Goal: Task Accomplishment & Management: Complete application form

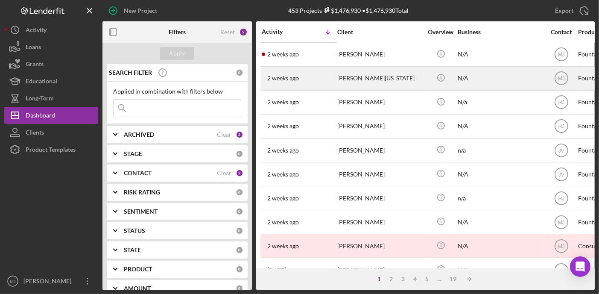
scroll to position [384, 0]
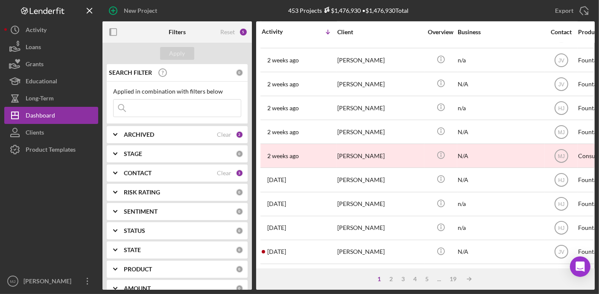
click at [112, 174] on icon "Icon/Expander" at bounding box center [115, 172] width 21 height 21
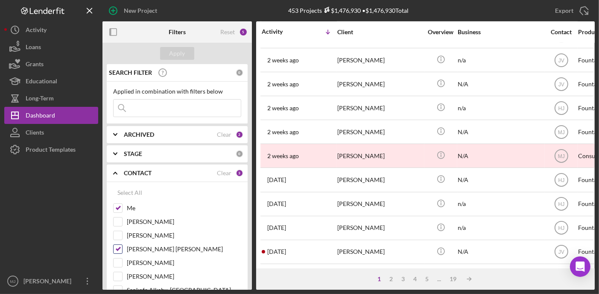
click at [120, 252] on div "[PERSON_NAME] [PERSON_NAME]" at bounding box center [177, 251] width 128 height 14
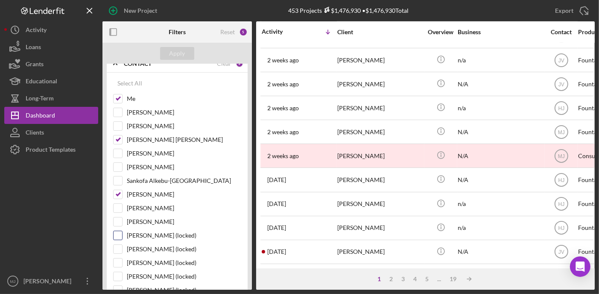
scroll to position [128, 0]
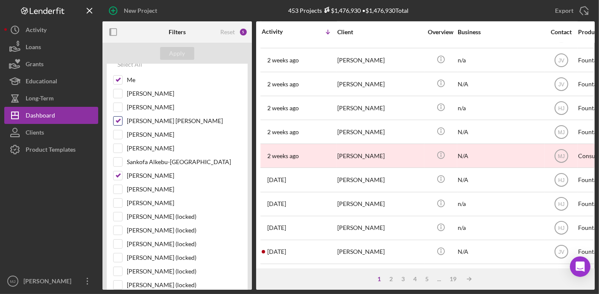
click at [118, 121] on input "[PERSON_NAME] [PERSON_NAME]" at bounding box center [118, 121] width 9 height 9
checkbox input "false"
click at [118, 174] on input "Jay Vilar" at bounding box center [118, 175] width 9 height 9
checkbox input "false"
click at [121, 92] on input "[PERSON_NAME]" at bounding box center [118, 93] width 9 height 9
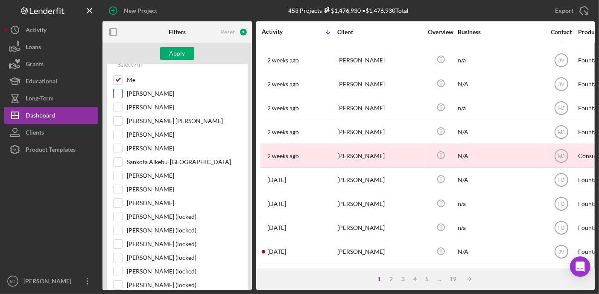
checkbox input "true"
click at [195, 50] on div "Apply" at bounding box center [176, 53] width 149 height 21
click at [184, 55] on div "Apply" at bounding box center [177, 53] width 16 height 13
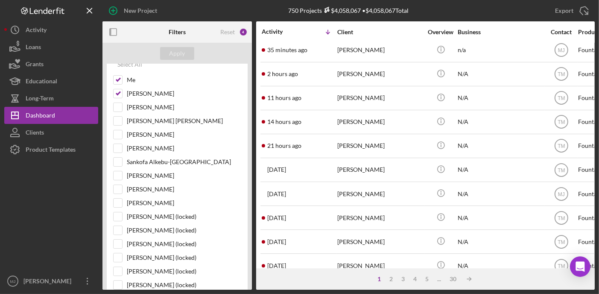
scroll to position [0, 0]
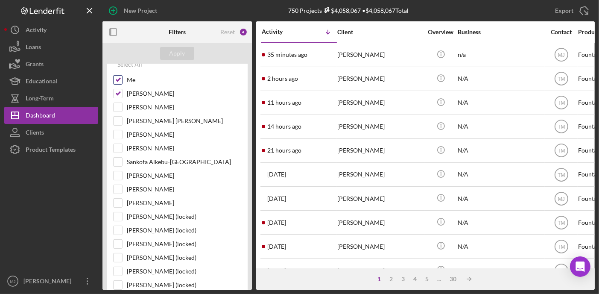
click at [118, 79] on input "Me" at bounding box center [118, 80] width 9 height 9
checkbox input "false"
click at [177, 58] on div "Apply" at bounding box center [177, 53] width 16 height 13
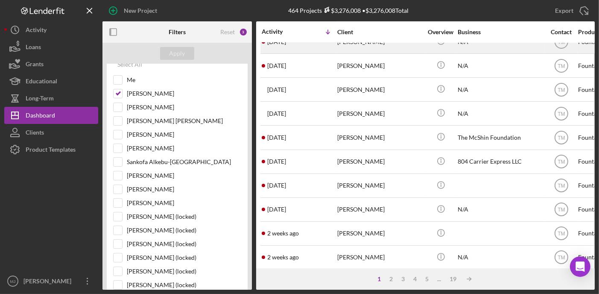
scroll to position [171, 0]
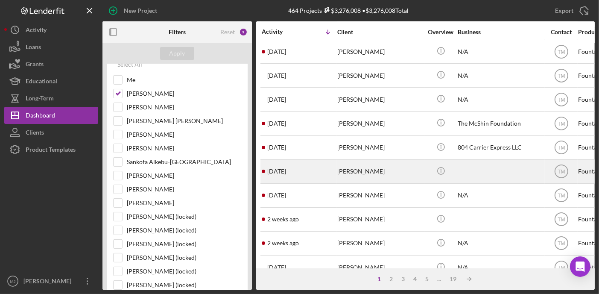
click at [326, 175] on div "1 week ago Heather Jordan" at bounding box center [299, 171] width 75 height 23
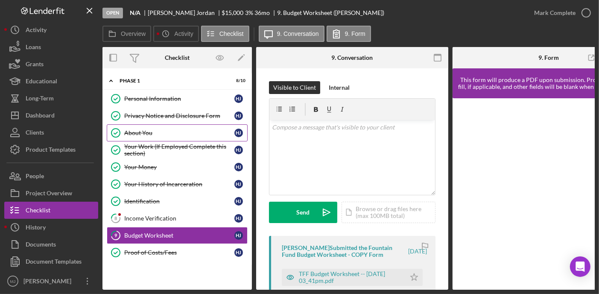
click at [147, 132] on div "About You" at bounding box center [179, 132] width 110 height 7
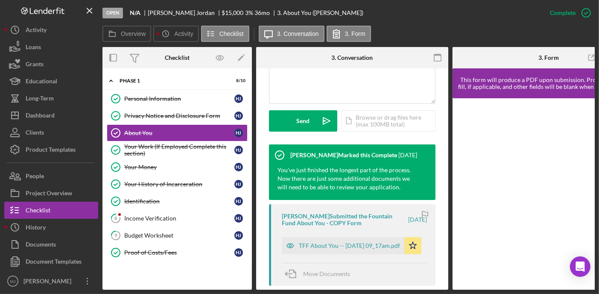
scroll to position [299, 0]
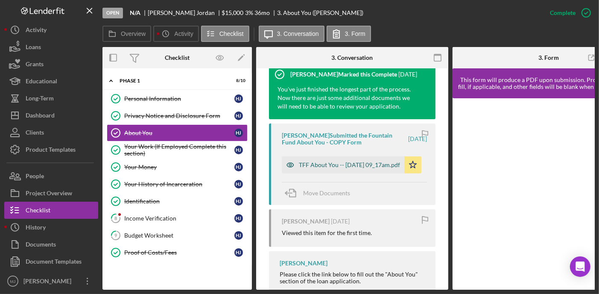
click at [356, 167] on div "TFF About You -- [DATE] 09_17am.pdf" at bounding box center [349, 164] width 101 height 7
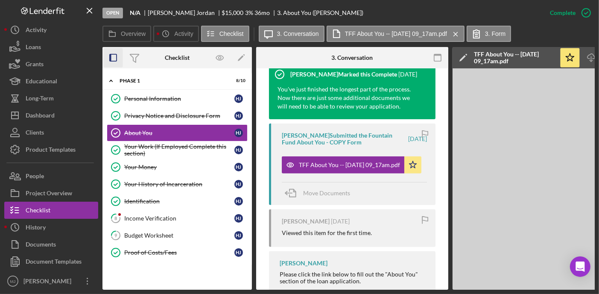
click at [110, 58] on g "button" at bounding box center [113, 57] width 7 height 7
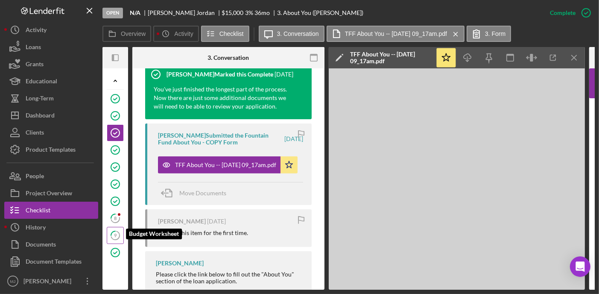
click at [117, 233] on icon "9" at bounding box center [115, 235] width 21 height 21
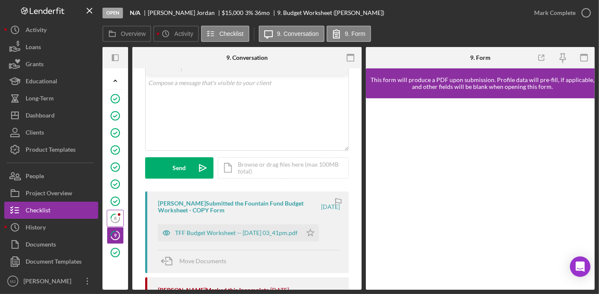
scroll to position [43, 0]
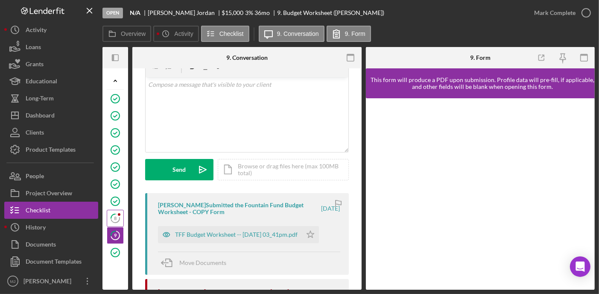
click at [116, 218] on tspan "8" at bounding box center [115, 218] width 3 height 6
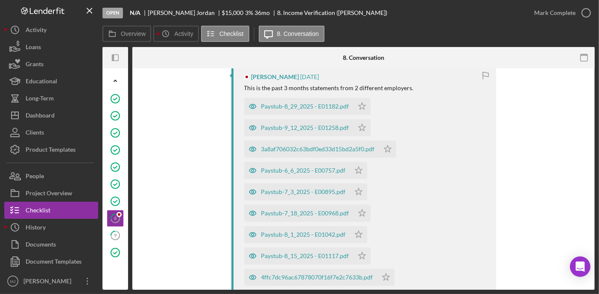
scroll to position [85, 0]
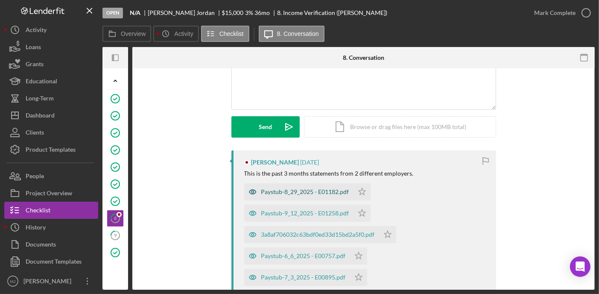
click at [296, 193] on div "Paystub-8_29_2025 - E01182.pdf" at bounding box center [305, 191] width 88 height 7
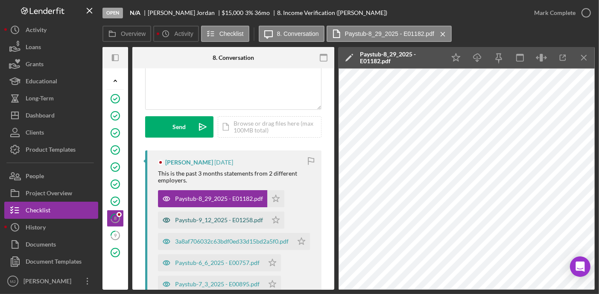
click at [222, 218] on div "Paystub-9_12_2025 - E01258.pdf" at bounding box center [219, 219] width 88 height 7
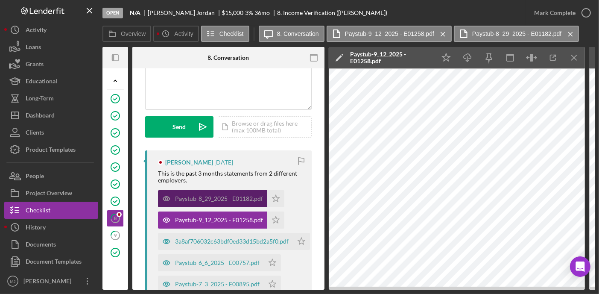
click at [229, 198] on div "Paystub-8_29_2025 - E01182.pdf" at bounding box center [219, 198] width 88 height 7
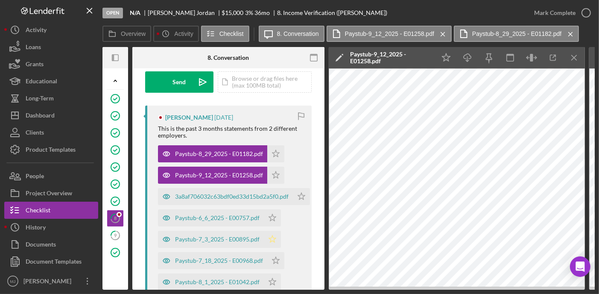
scroll to position [128, 0]
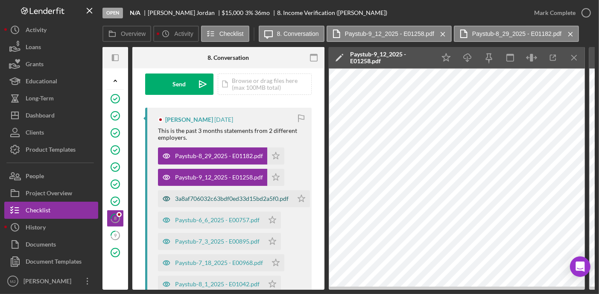
click at [260, 202] on div "3a8af706032c63bdf0ed33d15bd2a5f0.pdf" at bounding box center [225, 198] width 135 height 17
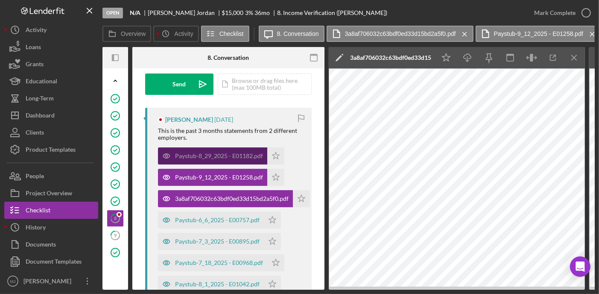
click at [209, 153] on div "Paystub-8_29_2025 - E01182.pdf" at bounding box center [219, 155] width 88 height 7
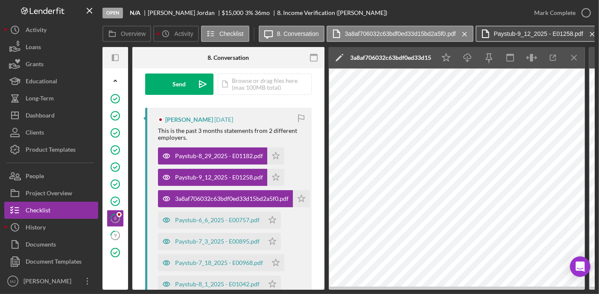
click at [507, 31] on label "Paystub-9_12_2025 - E01258.pdf" at bounding box center [538, 33] width 89 height 7
click at [506, 35] on label "Paystub-9_12_2025 - E01258.pdf" at bounding box center [538, 33] width 89 height 7
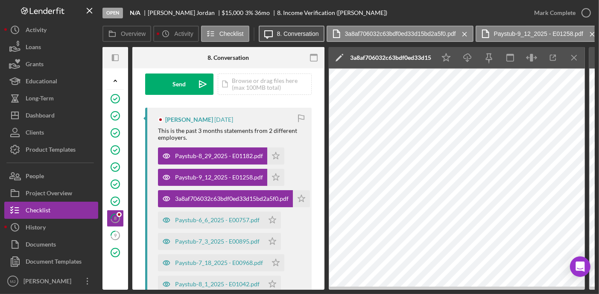
click at [274, 37] on icon "Icon/Message" at bounding box center [268, 33] width 21 height 21
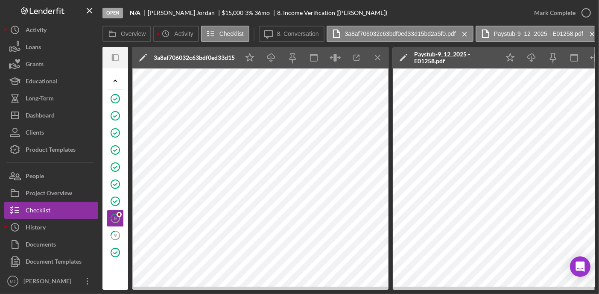
click at [380, 57] on icon "Icon/Menu Close" at bounding box center [377, 57] width 19 height 19
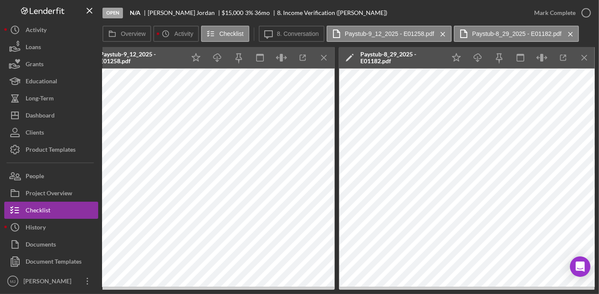
drag, startPoint x: 449, startPoint y: 290, endPoint x: 385, endPoint y: 288, distance: 64.1
click at [385, 288] on div "Open N/A Heather Jordan $15,000 $15,000 3 % 36 mo 8. Income Verification (Heath…" at bounding box center [299, 147] width 599 height 294
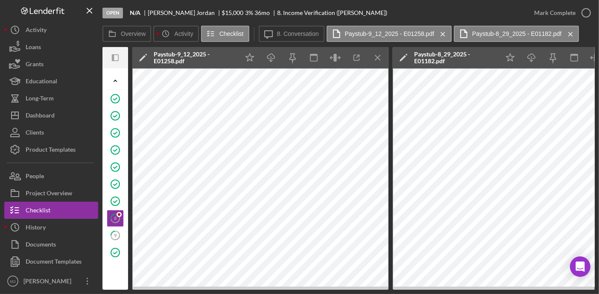
scroll to position [0, 0]
click at [114, 234] on tspan "9" at bounding box center [115, 235] width 3 height 6
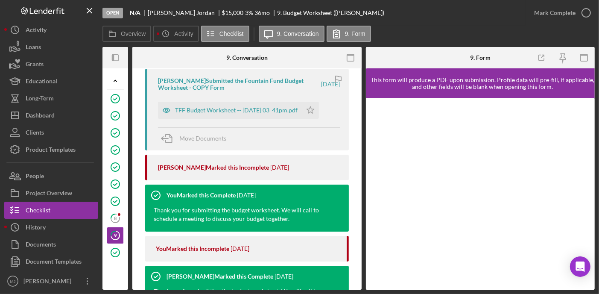
scroll to position [43, 0]
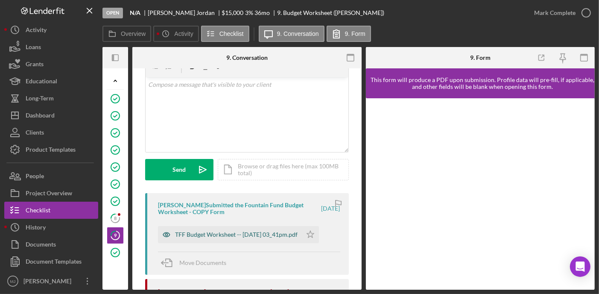
click at [255, 232] on div "TFF Budget Worksheet -- [DATE] 03_41pm.pdf" at bounding box center [236, 234] width 123 height 7
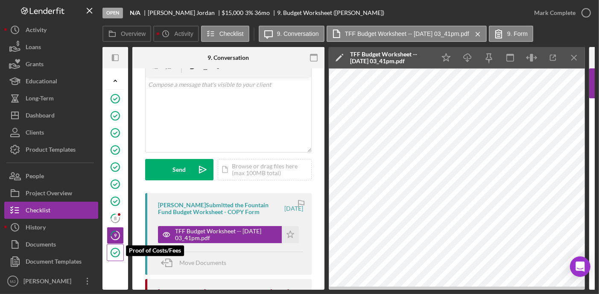
click at [113, 251] on icon "Proof of Costs/Fees" at bounding box center [115, 252] width 21 height 21
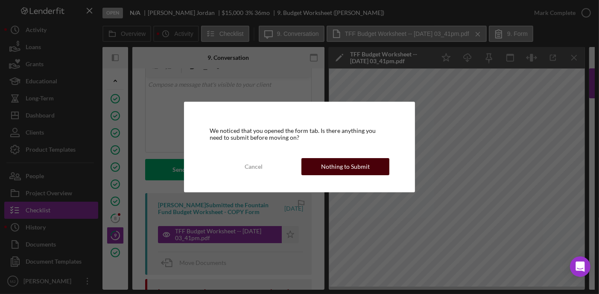
click at [373, 162] on button "Nothing to Submit" at bounding box center [345, 166] width 88 height 17
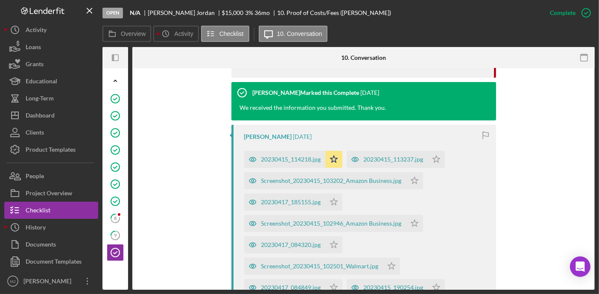
scroll to position [342, 0]
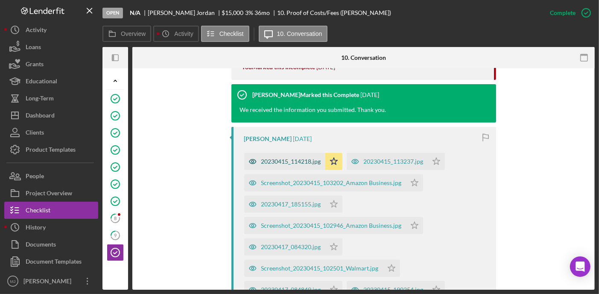
click at [274, 164] on div "20230415_114218.jpg" at bounding box center [291, 161] width 60 height 7
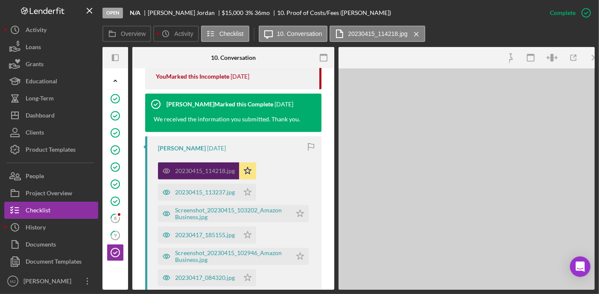
scroll to position [351, 0]
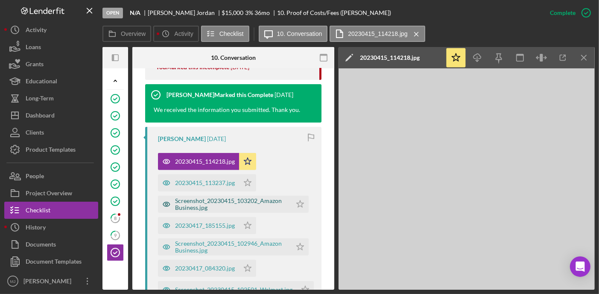
click at [210, 204] on div "Screenshot_20230415_103202_Amazon Business.jpg" at bounding box center [231, 204] width 112 height 14
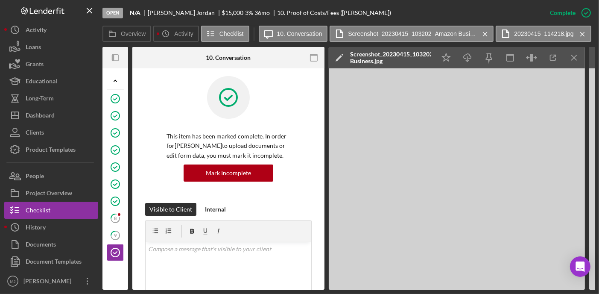
scroll to position [0, 0]
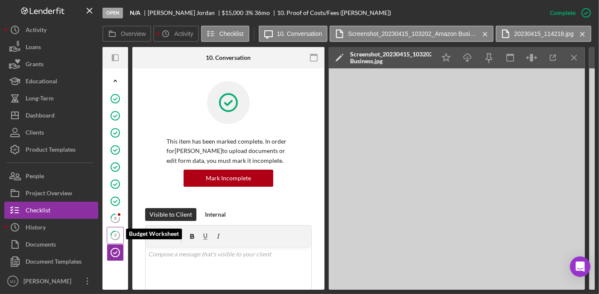
click at [117, 232] on icon "9" at bounding box center [115, 235] width 21 height 21
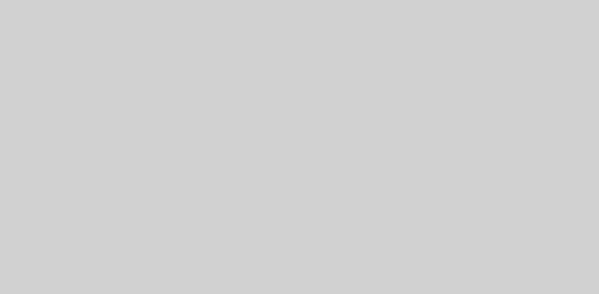
click at [187, 155] on img at bounding box center [260, 178] width 256 height 221
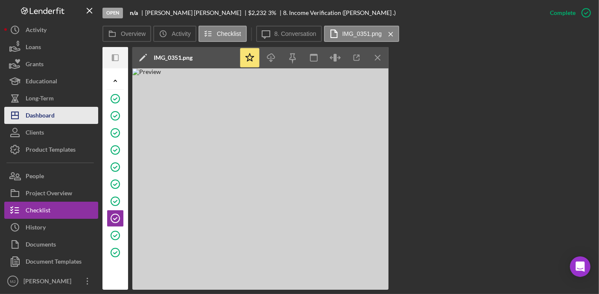
click at [58, 114] on button "Icon/Dashboard Dashboard" at bounding box center [51, 115] width 94 height 17
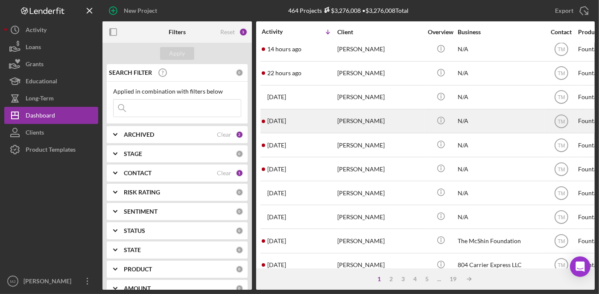
scroll to position [128, 0]
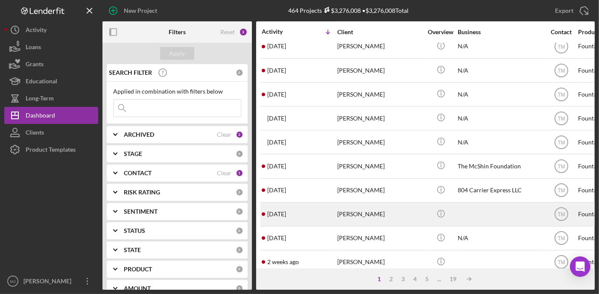
click at [365, 216] on div "[PERSON_NAME]" at bounding box center [379, 214] width 85 height 23
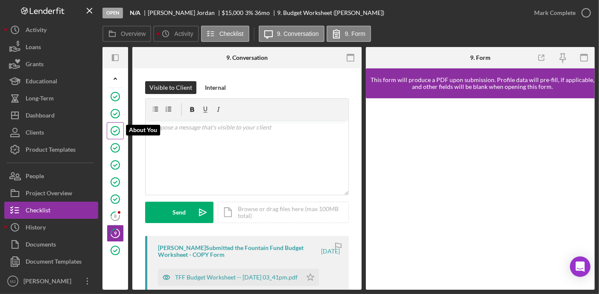
click at [113, 129] on icon "About You" at bounding box center [115, 130] width 21 height 21
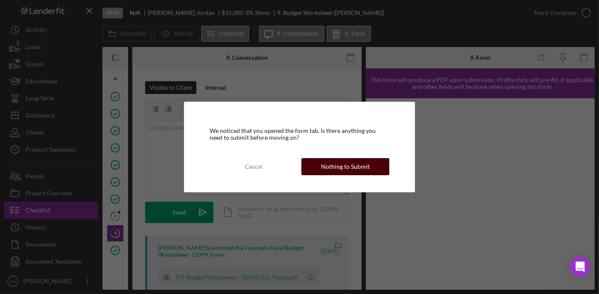
click at [326, 163] on div "Nothing to Submit" at bounding box center [345, 166] width 49 height 17
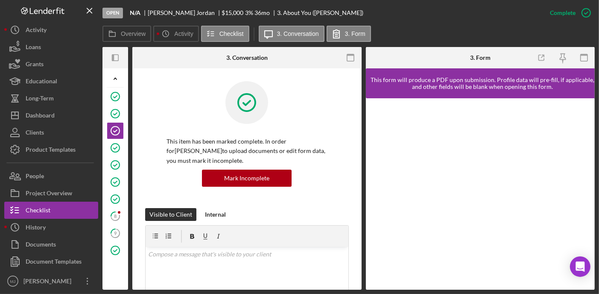
drag, startPoint x: 355, startPoint y: 49, endPoint x: 353, endPoint y: 56, distance: 7.6
click at [354, 56] on icon "button" at bounding box center [350, 57] width 19 height 19
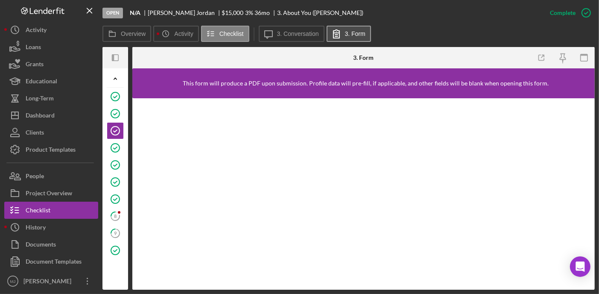
click at [345, 31] on label "3. Form" at bounding box center [355, 33] width 20 height 7
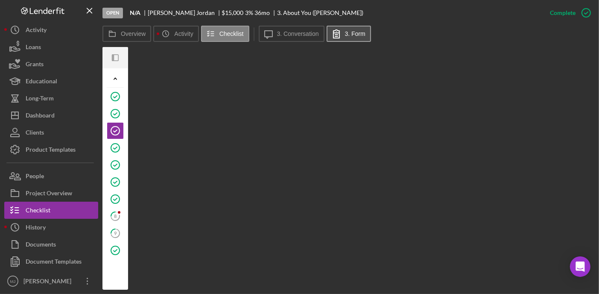
click at [351, 35] on label "3. Form" at bounding box center [355, 33] width 20 height 7
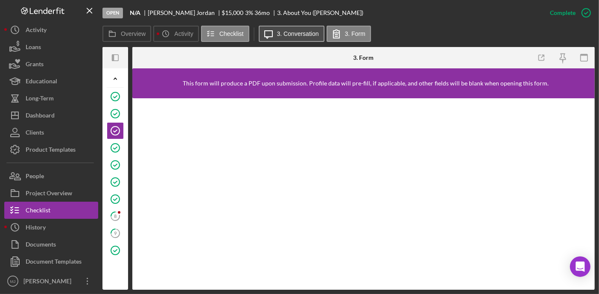
click at [293, 39] on button "Icon/Message 3. Conversation" at bounding box center [292, 34] width 66 height 16
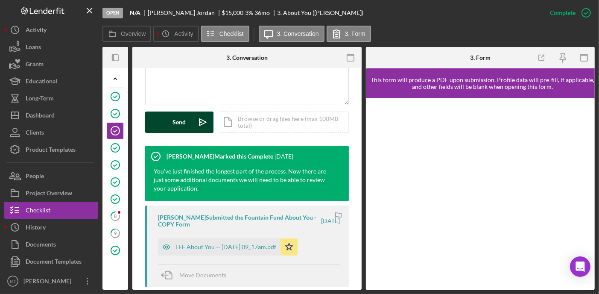
scroll to position [256, 0]
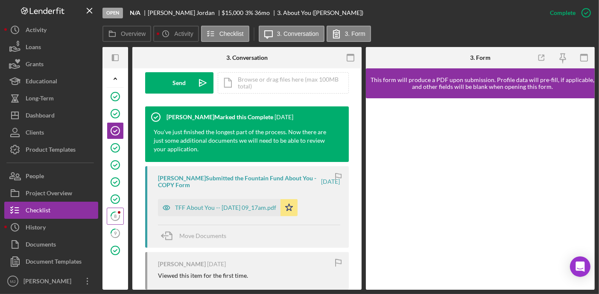
click at [117, 217] on icon "8" at bounding box center [115, 215] width 21 height 21
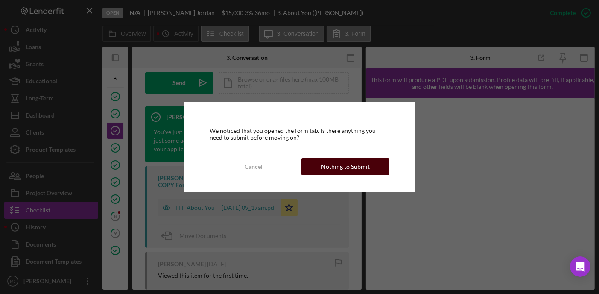
click at [343, 167] on div "Nothing to Submit" at bounding box center [345, 166] width 49 height 17
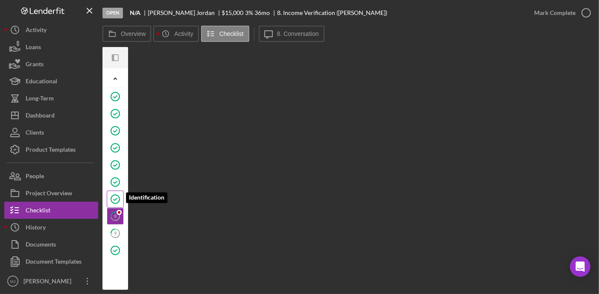
click at [120, 197] on icon "Identification" at bounding box center [115, 198] width 21 height 21
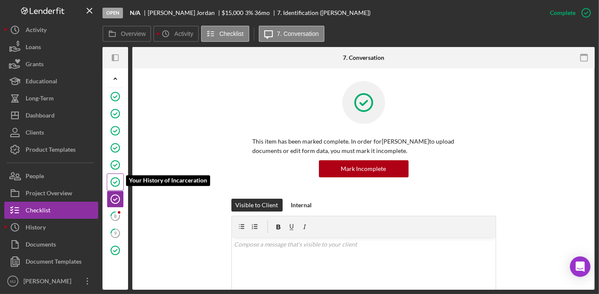
click at [116, 183] on icon "Your History of Incarceration" at bounding box center [115, 181] width 21 height 21
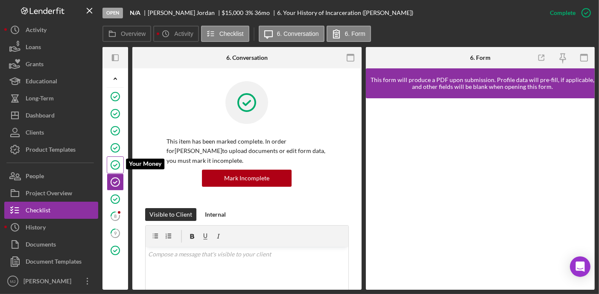
click at [115, 163] on icon "Your Money" at bounding box center [115, 164] width 21 height 21
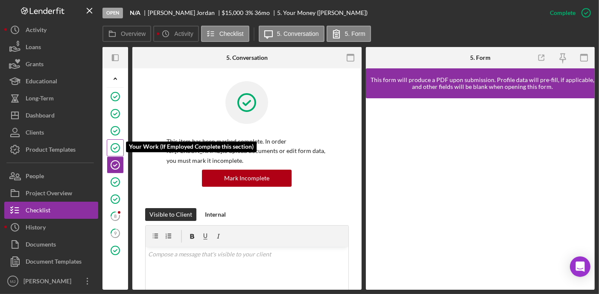
click at [114, 145] on icon "Your Work (If Employed Complete this section)" at bounding box center [115, 147] width 21 height 21
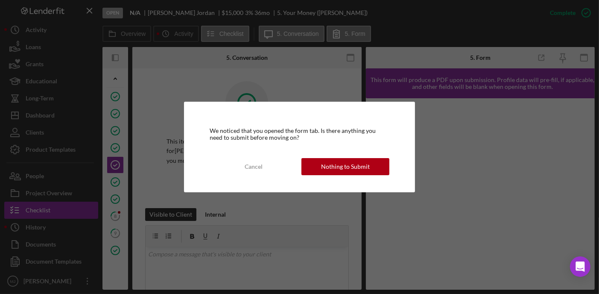
click at [359, 163] on div "Nothing to Submit" at bounding box center [345, 166] width 49 height 17
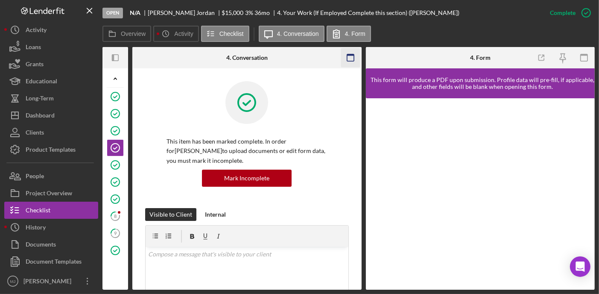
click at [354, 57] on icon "button" at bounding box center [350, 57] width 19 height 19
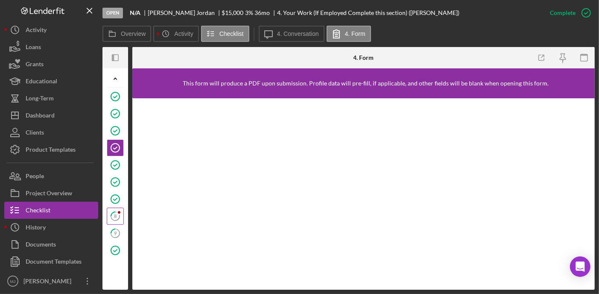
click at [116, 215] on tspan "8" at bounding box center [115, 216] width 3 height 6
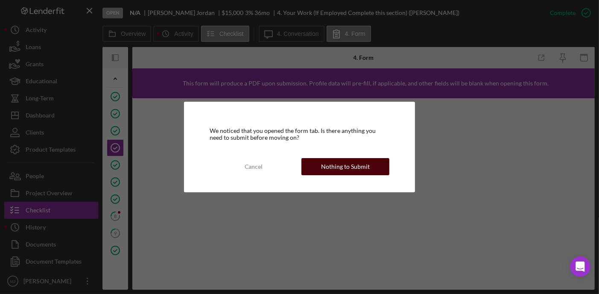
click at [331, 169] on div "Nothing to Submit" at bounding box center [345, 166] width 49 height 17
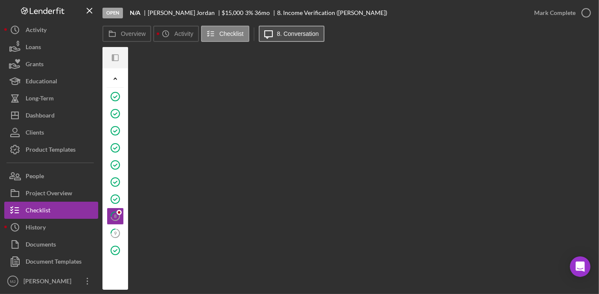
click at [287, 33] on label "8. Conversation" at bounding box center [298, 33] width 42 height 7
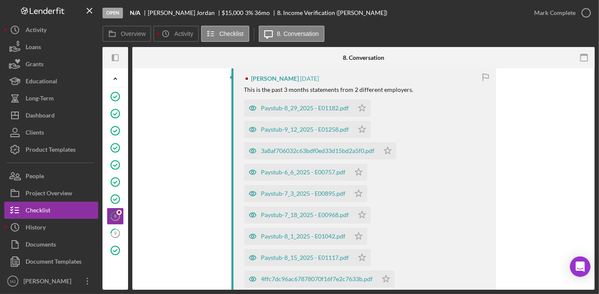
scroll to position [171, 0]
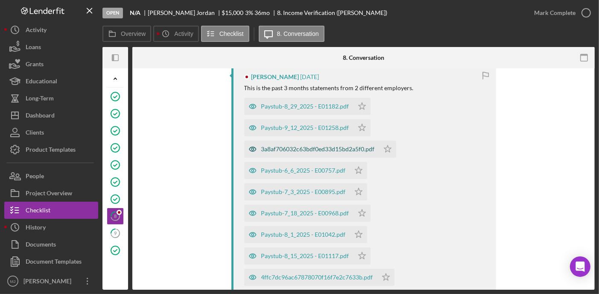
click at [313, 147] on div "3a8af706032c63bdf0ed33d15bd2a5f0.pdf" at bounding box center [318, 149] width 114 height 7
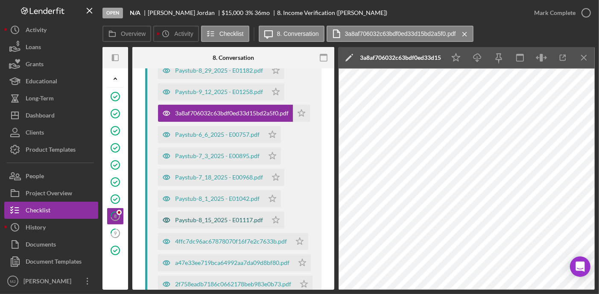
scroll to position [256, 0]
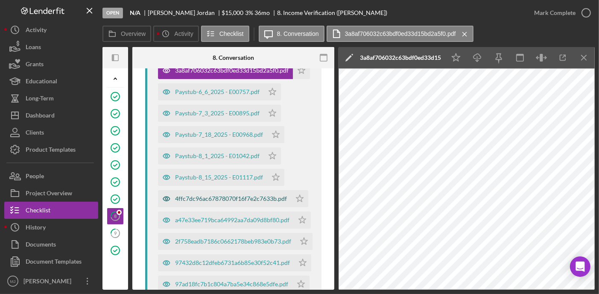
click at [234, 201] on div "4ffc7dc96ac67878070f16f7e2c7633b.pdf" at bounding box center [231, 198] width 112 height 7
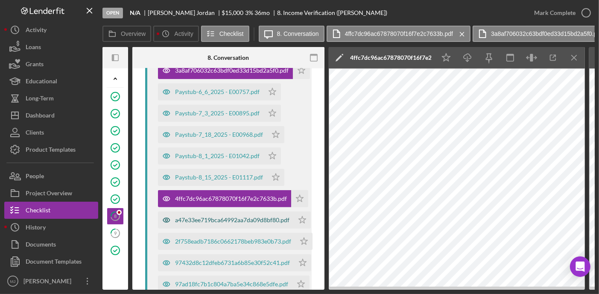
click at [217, 218] on div "a47e33ee719bca64992aa7da09d8bf80.pdf" at bounding box center [232, 219] width 114 height 7
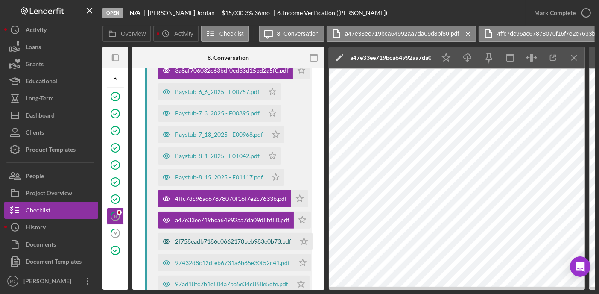
click at [215, 236] on div "2f758eadb7186c0662178beb983e0b73.pdf" at bounding box center [226, 241] width 137 height 17
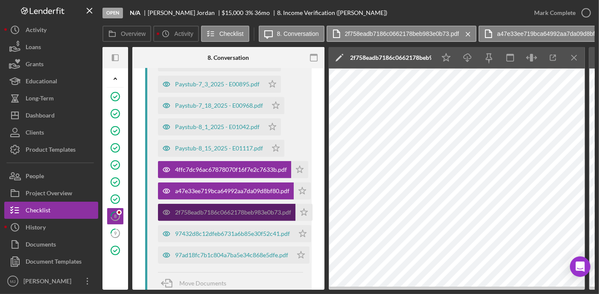
scroll to position [299, 0]
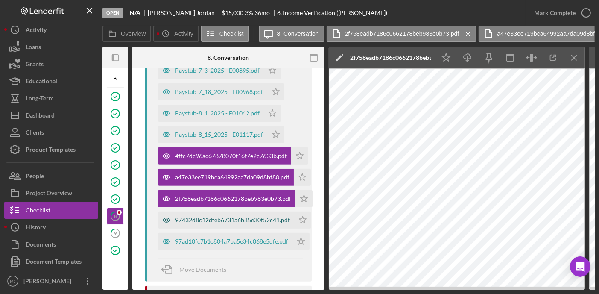
click at [218, 223] on div "97432d8c12dfeb6731a6b85e30f52c41.pdf" at bounding box center [226, 219] width 136 height 17
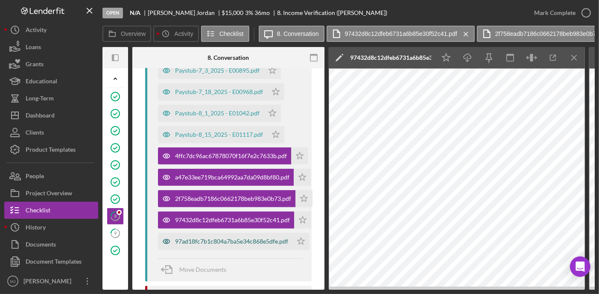
click at [221, 240] on div "97ad18fc7b1c804a7ba5e34c868e5dfe.pdf" at bounding box center [231, 241] width 113 height 7
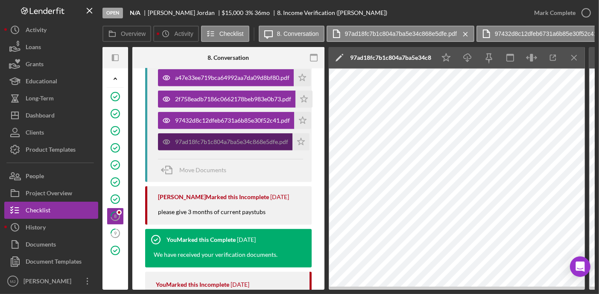
scroll to position [427, 0]
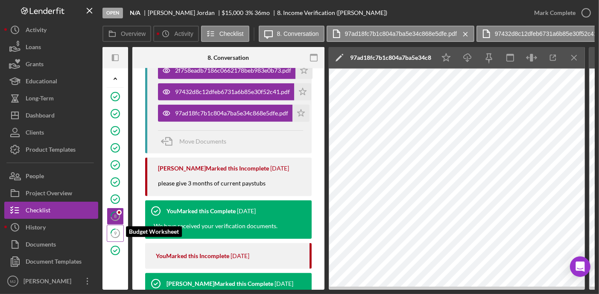
click at [116, 234] on tspan "9" at bounding box center [115, 233] width 3 height 6
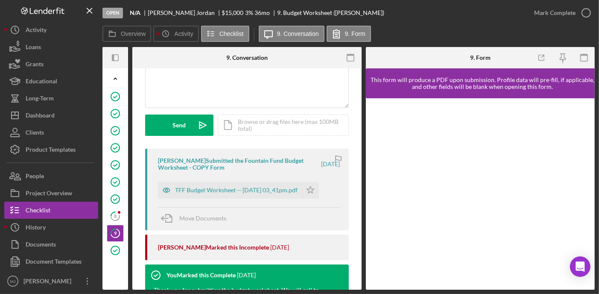
scroll to position [43, 0]
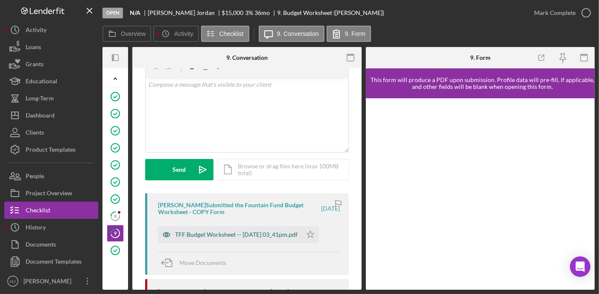
click at [205, 234] on div "TFF Budget Worksheet -- [DATE] 03_41pm.pdf" at bounding box center [236, 234] width 123 height 7
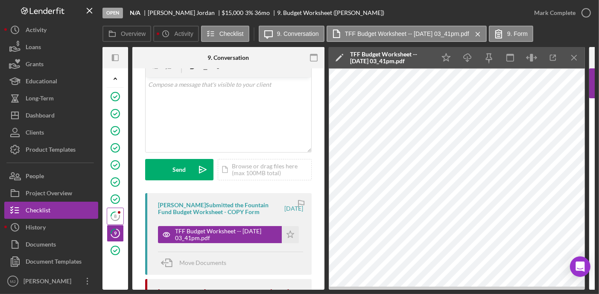
click at [116, 213] on tspan "8" at bounding box center [115, 216] width 3 height 6
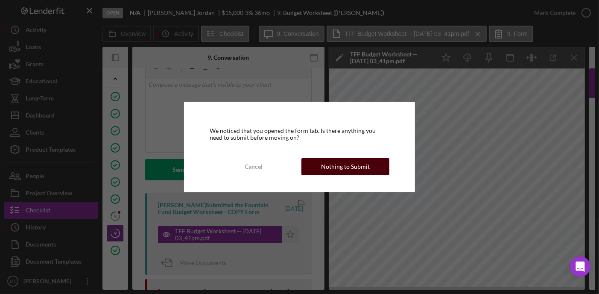
click at [335, 166] on div "Nothing to Submit" at bounding box center [345, 166] width 49 height 17
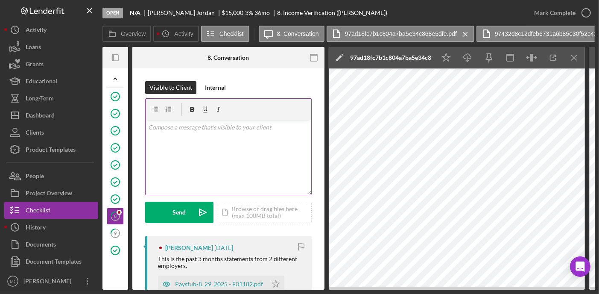
click at [171, 133] on div "v Color teal Color pink Remove color Add row above Add row below Add column bef…" at bounding box center [229, 157] width 166 height 75
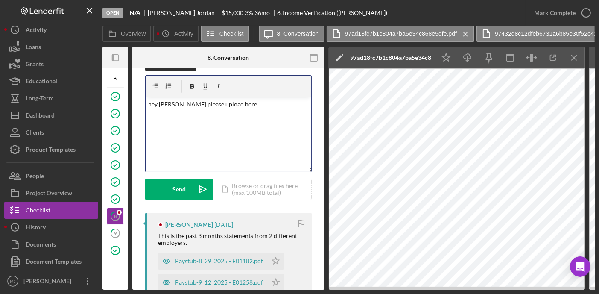
scroll to position [43, 0]
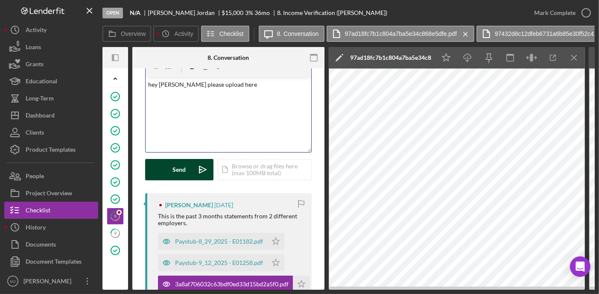
click at [186, 163] on button "Send Icon/icon-invite-send" at bounding box center [179, 169] width 68 height 21
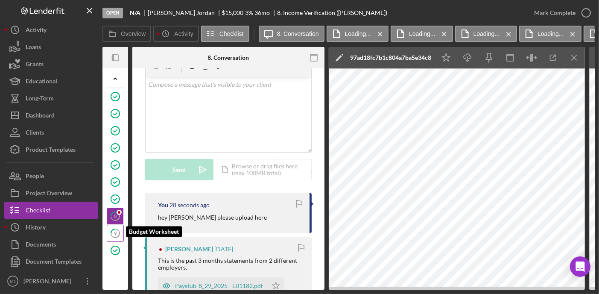
click at [111, 232] on icon "9" at bounding box center [115, 232] width 21 height 21
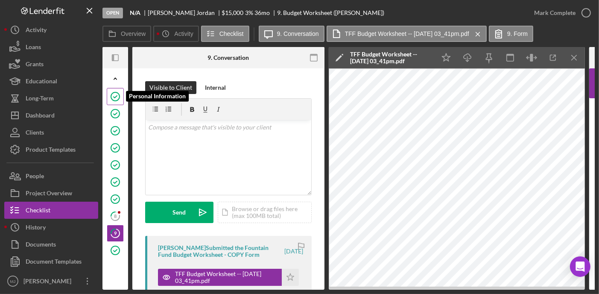
click at [113, 96] on icon "Personal Information" at bounding box center [115, 96] width 21 height 21
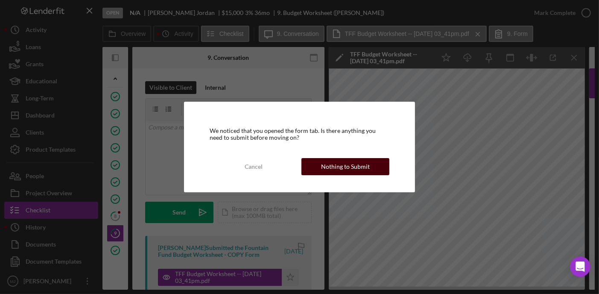
click at [345, 161] on div "Nothing to Submit" at bounding box center [345, 166] width 49 height 17
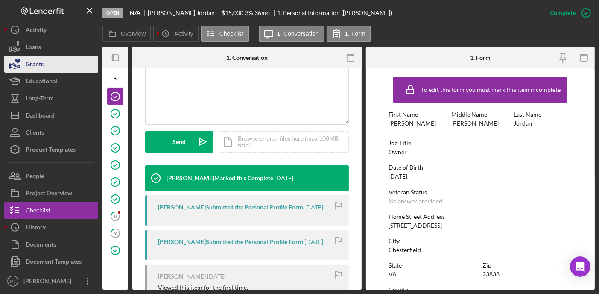
scroll to position [39, 0]
